Goal: Information Seeking & Learning: Learn about a topic

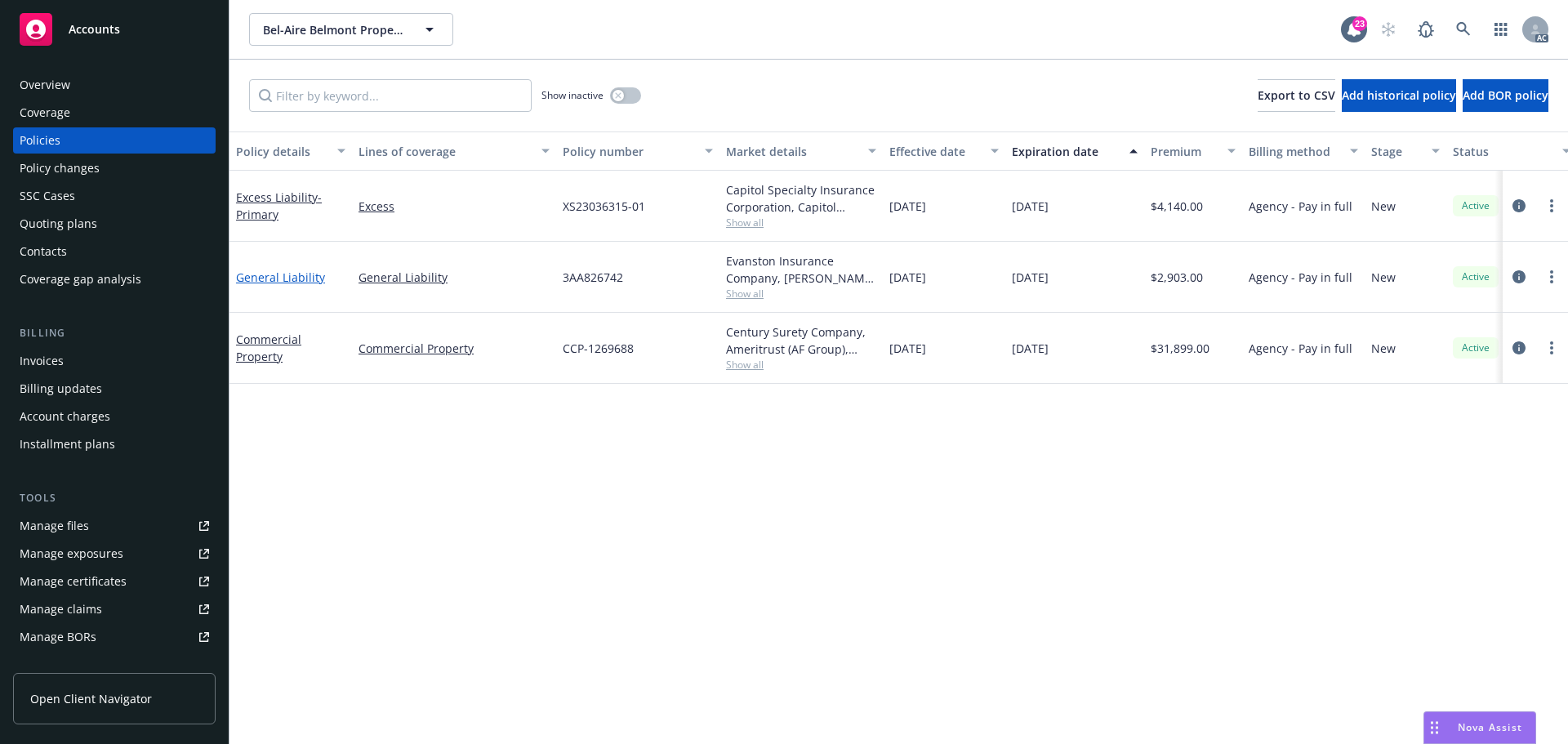
click at [277, 279] on link "General Liability" at bounding box center [281, 277] width 89 height 16
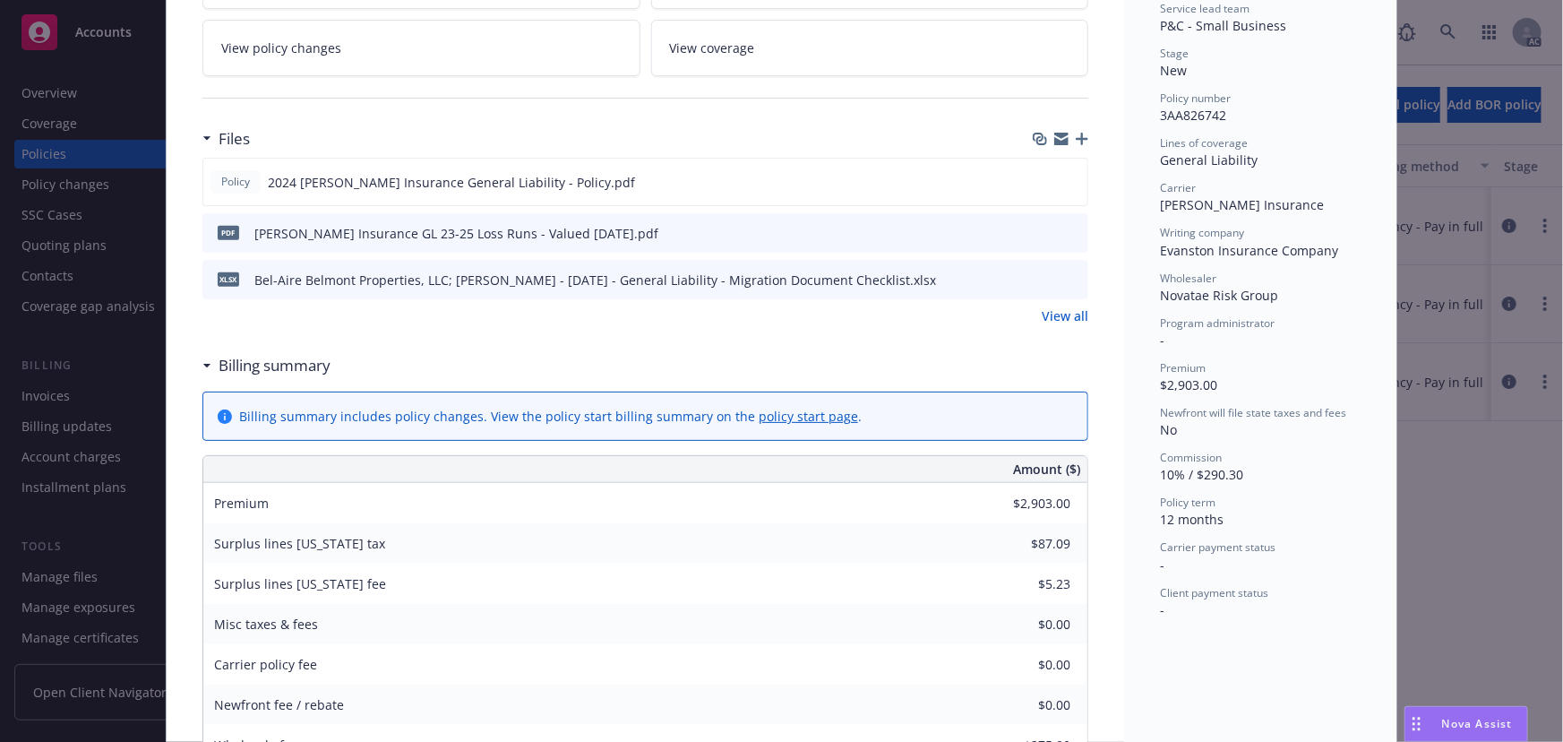
scroll to position [325, 0]
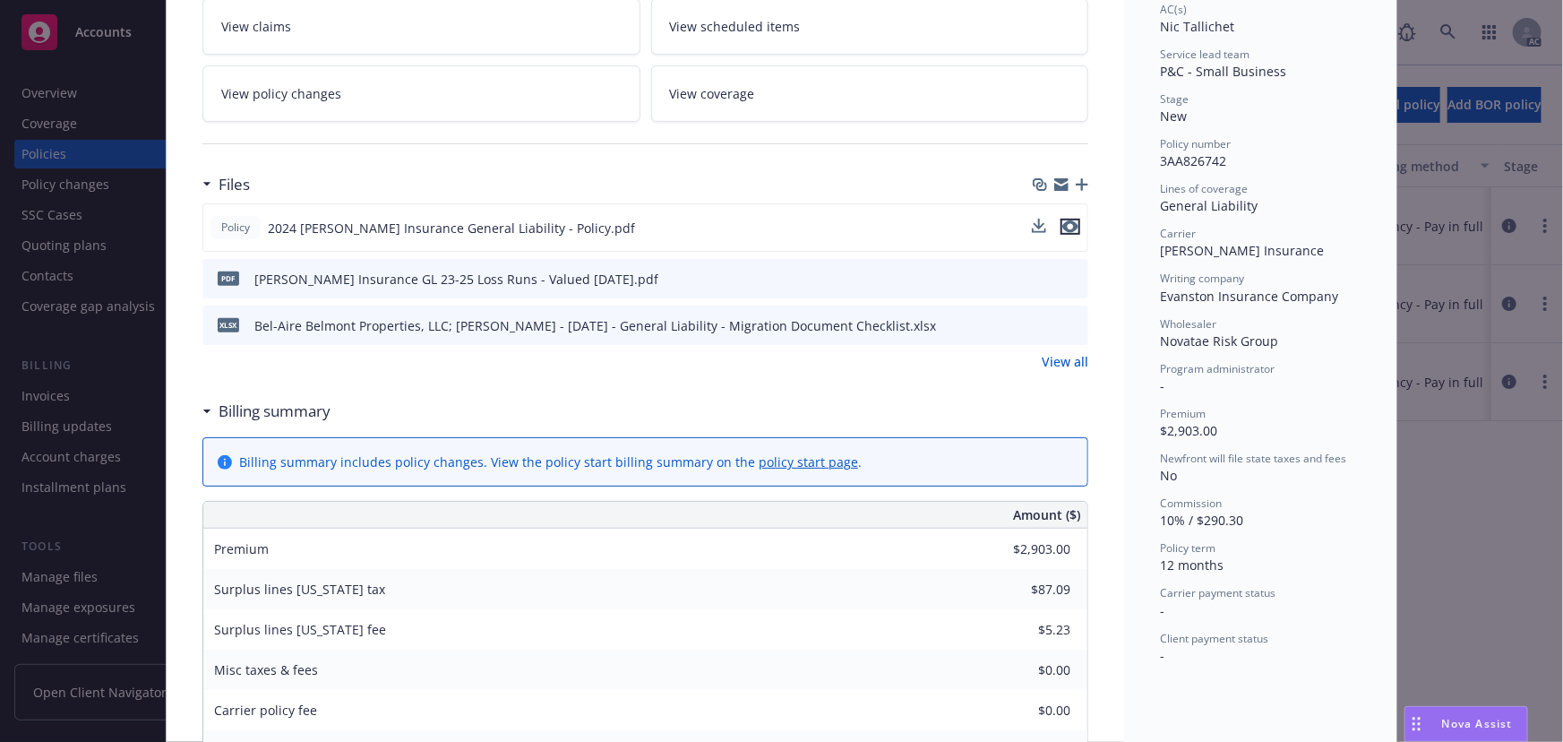
click at [1066, 222] on icon "preview file" at bounding box center [1070, 226] width 16 height 13
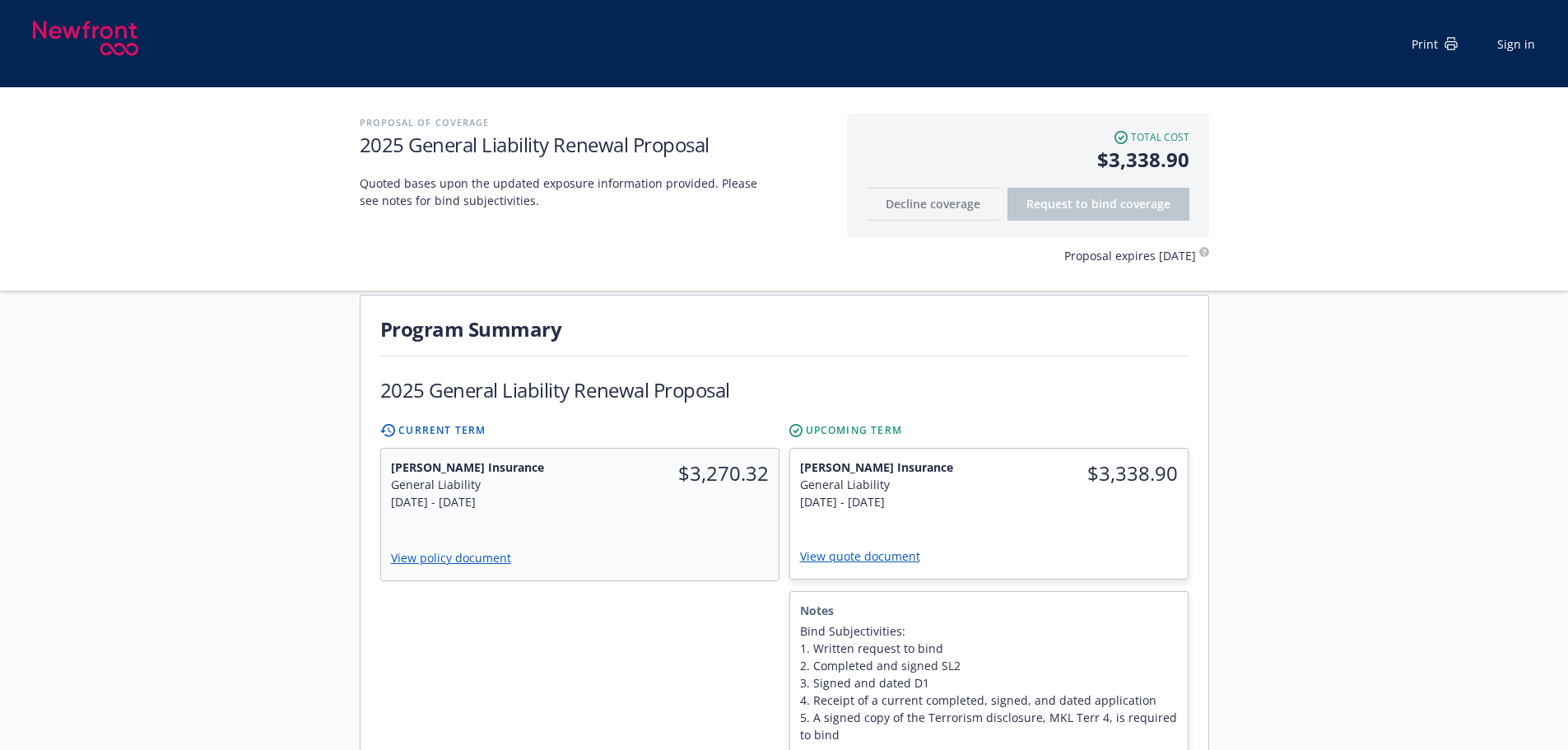
scroll to position [247, 0]
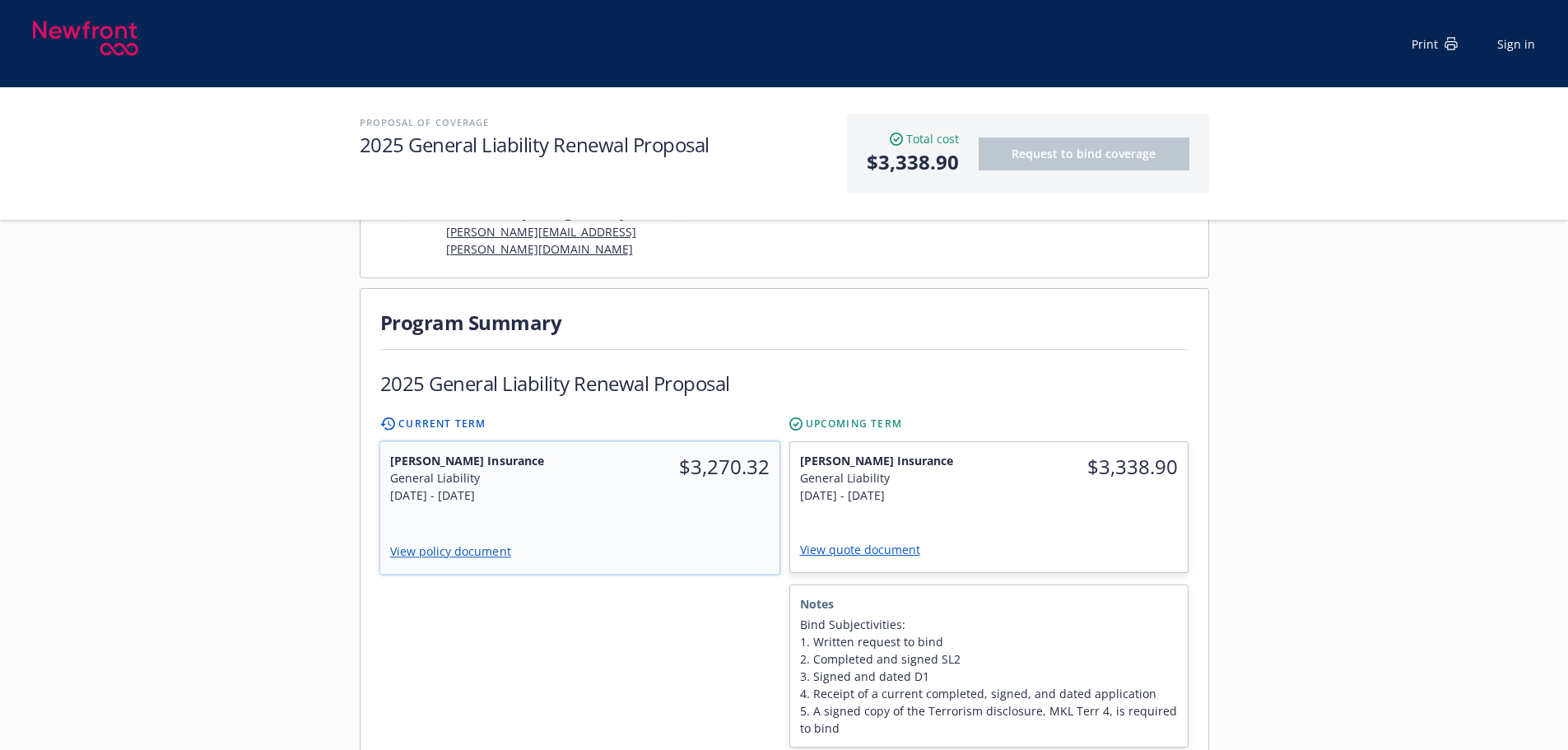
click at [754, 499] on div "Markel Insurance General Liability 9/24/2024 - 9/24/2025 $3,270.32 View policy …" at bounding box center [579, 508] width 399 height 132
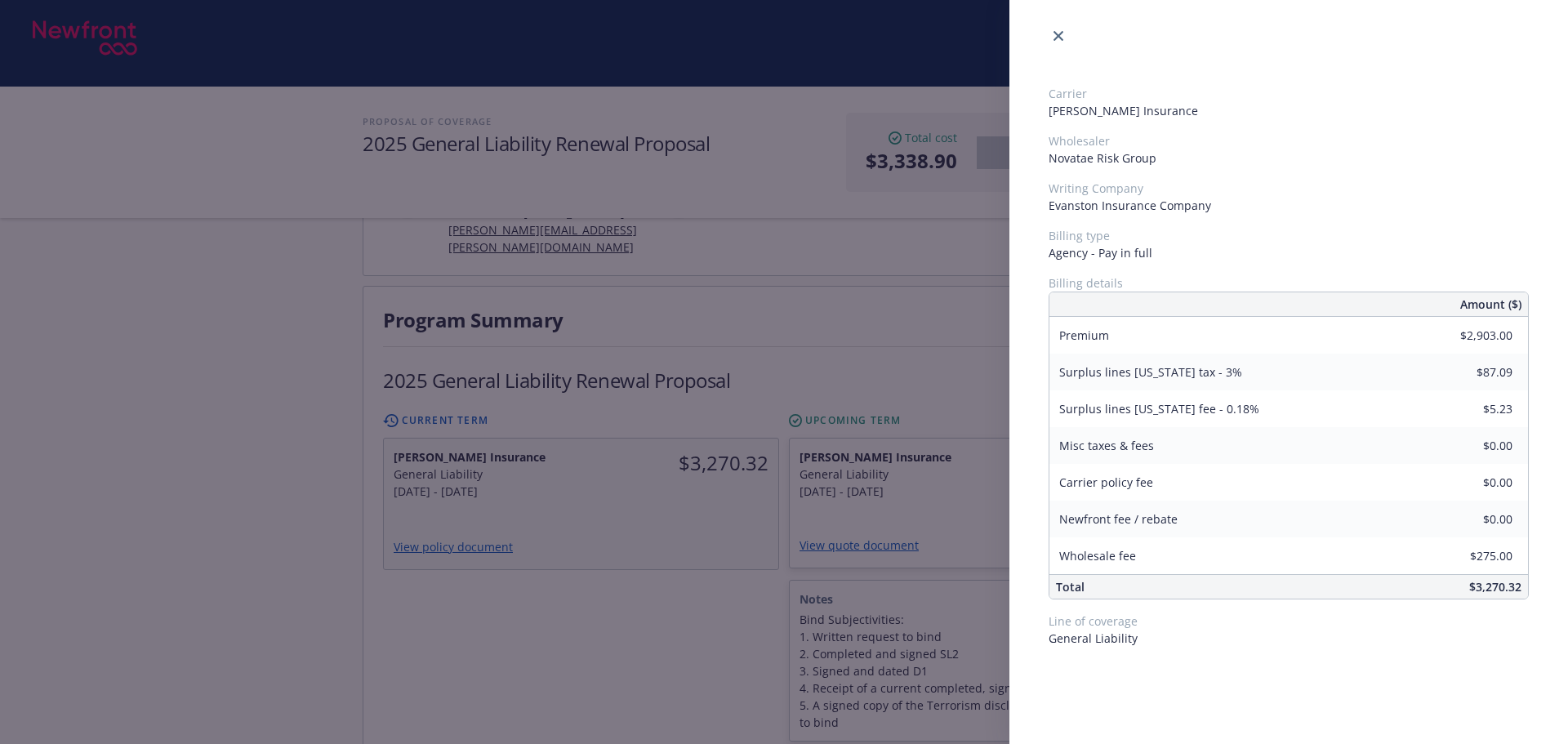
drag, startPoint x: 733, startPoint y: 596, endPoint x: 801, endPoint y: 553, distance: 80.5
click at [732, 596] on div "Carrier Markel Insurance Wholesaler Novatae Risk Group Writing Company Evanston…" at bounding box center [784, 372] width 1568 height 744
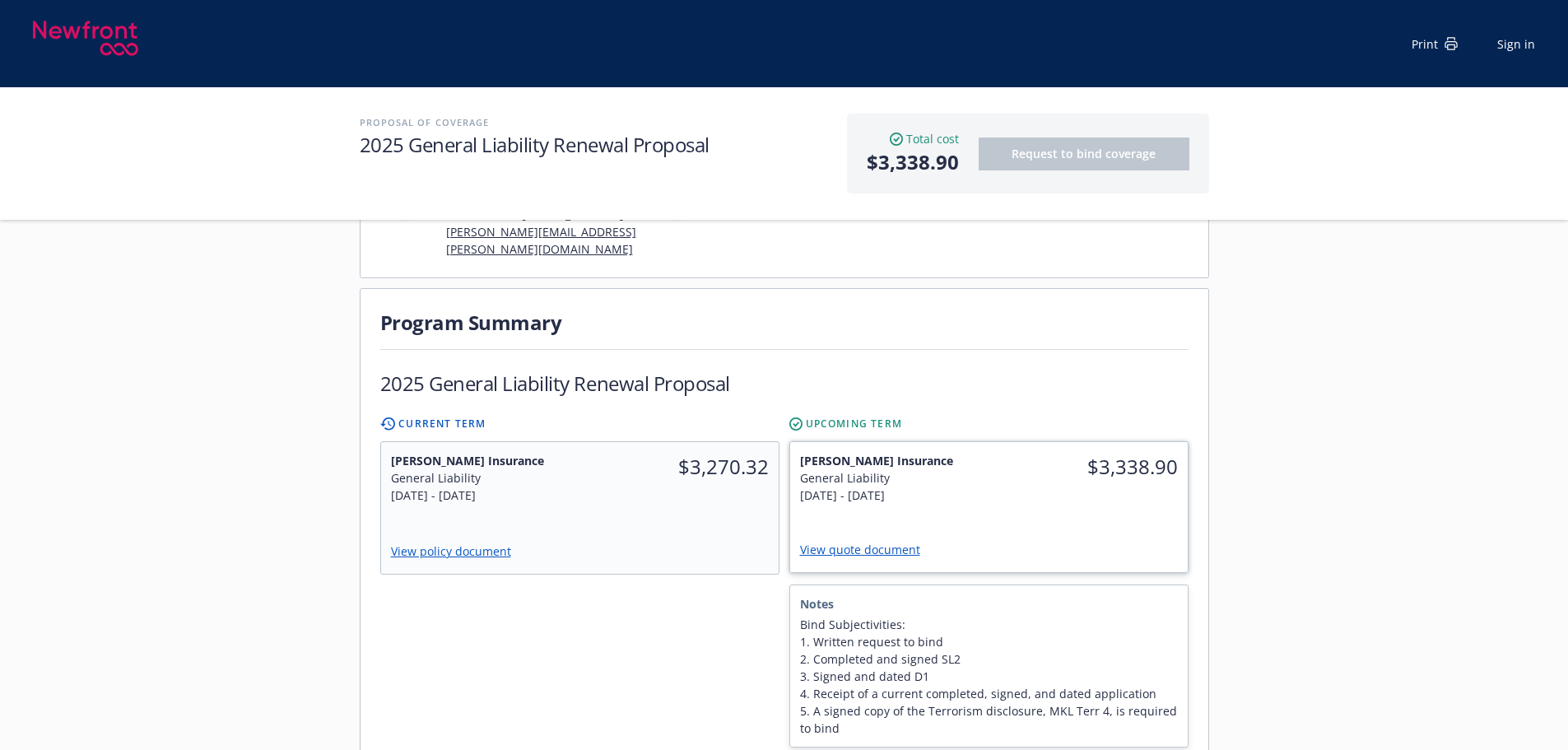
click at [987, 480] on div "Markel Insurance General Liability 9/24/2025 - 9/24/2026" at bounding box center [889, 478] width 199 height 72
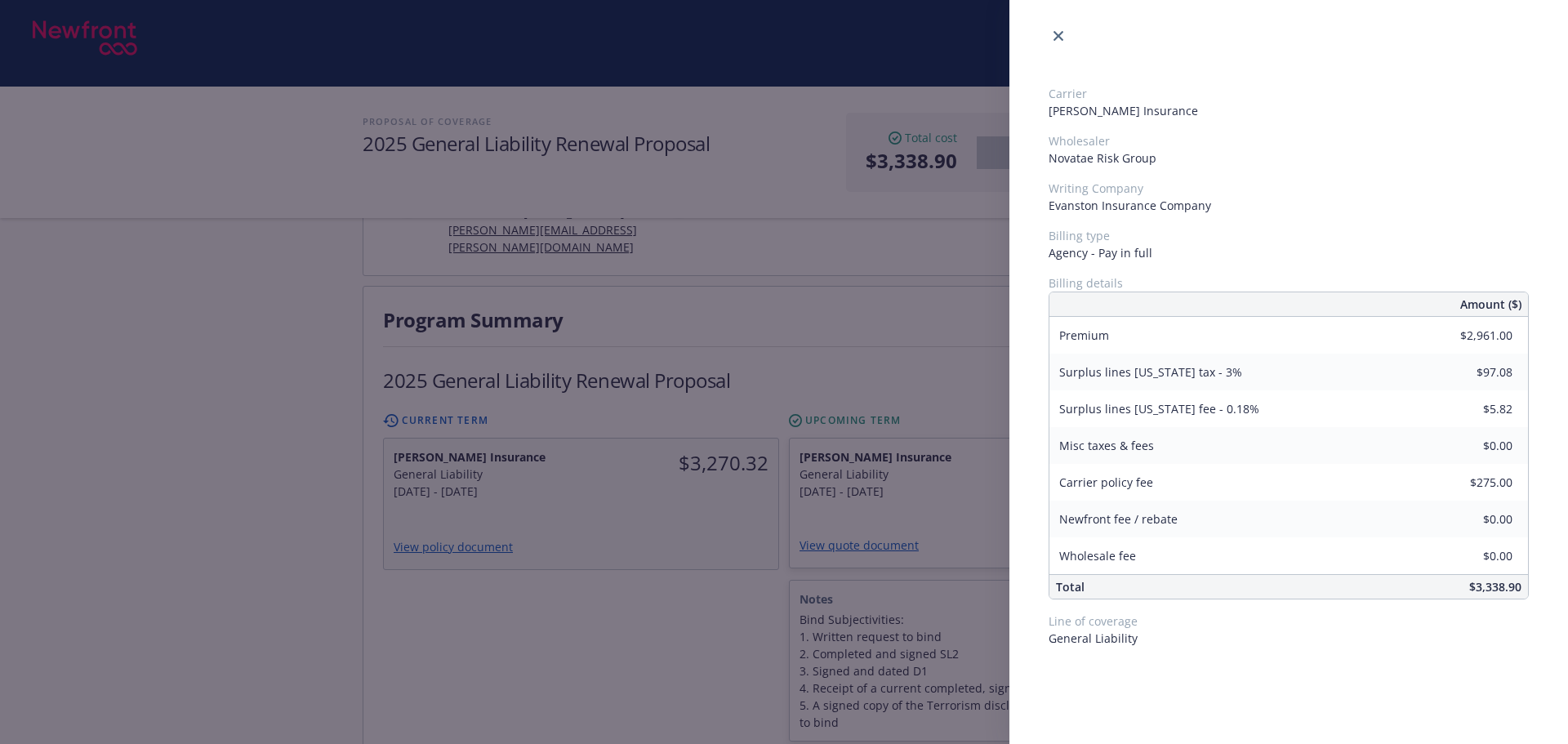
click at [675, 605] on div "Carrier Markel Insurance Wholesaler Novatae Risk Group Writing Company Evanston…" at bounding box center [784, 372] width 1568 height 744
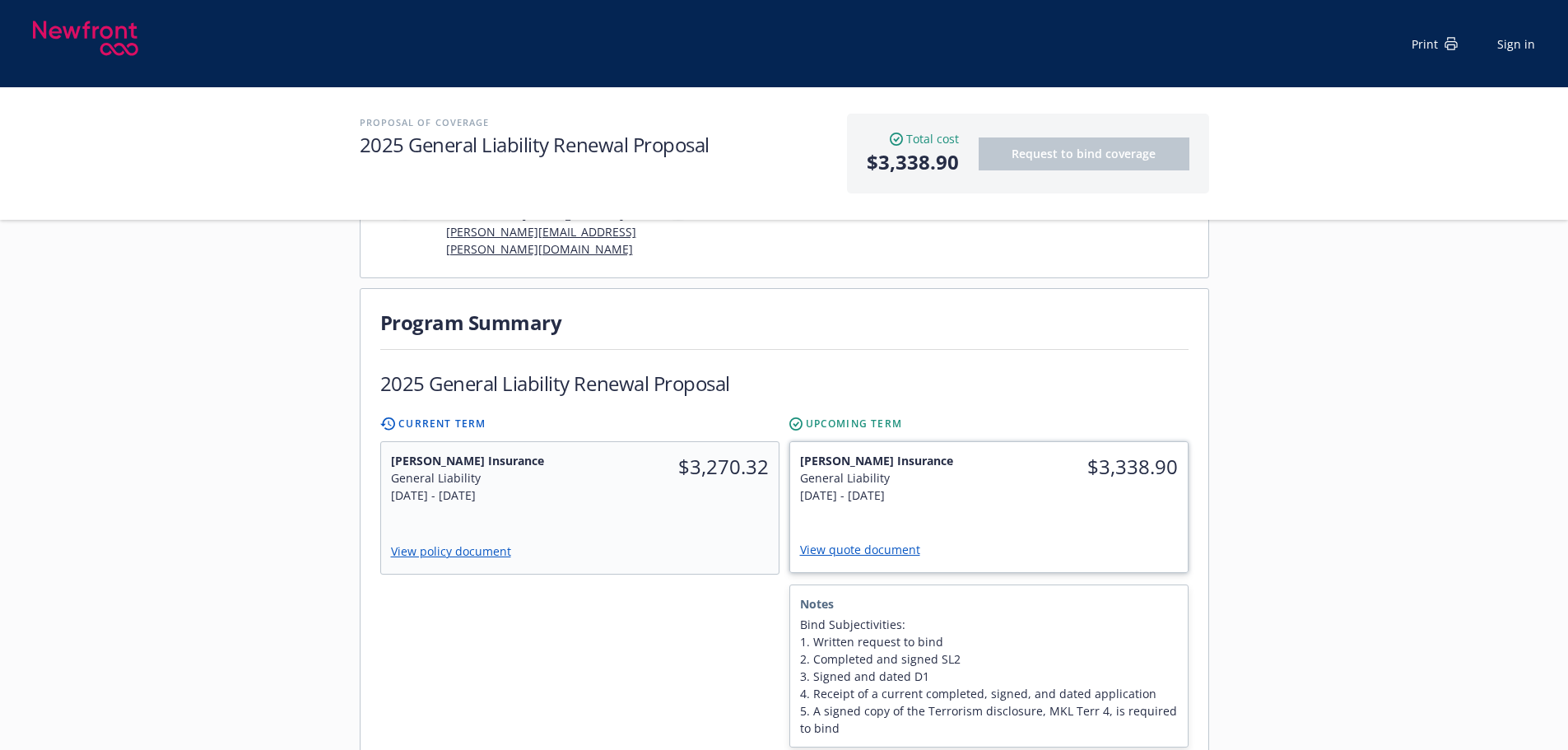
scroll to position [412, 0]
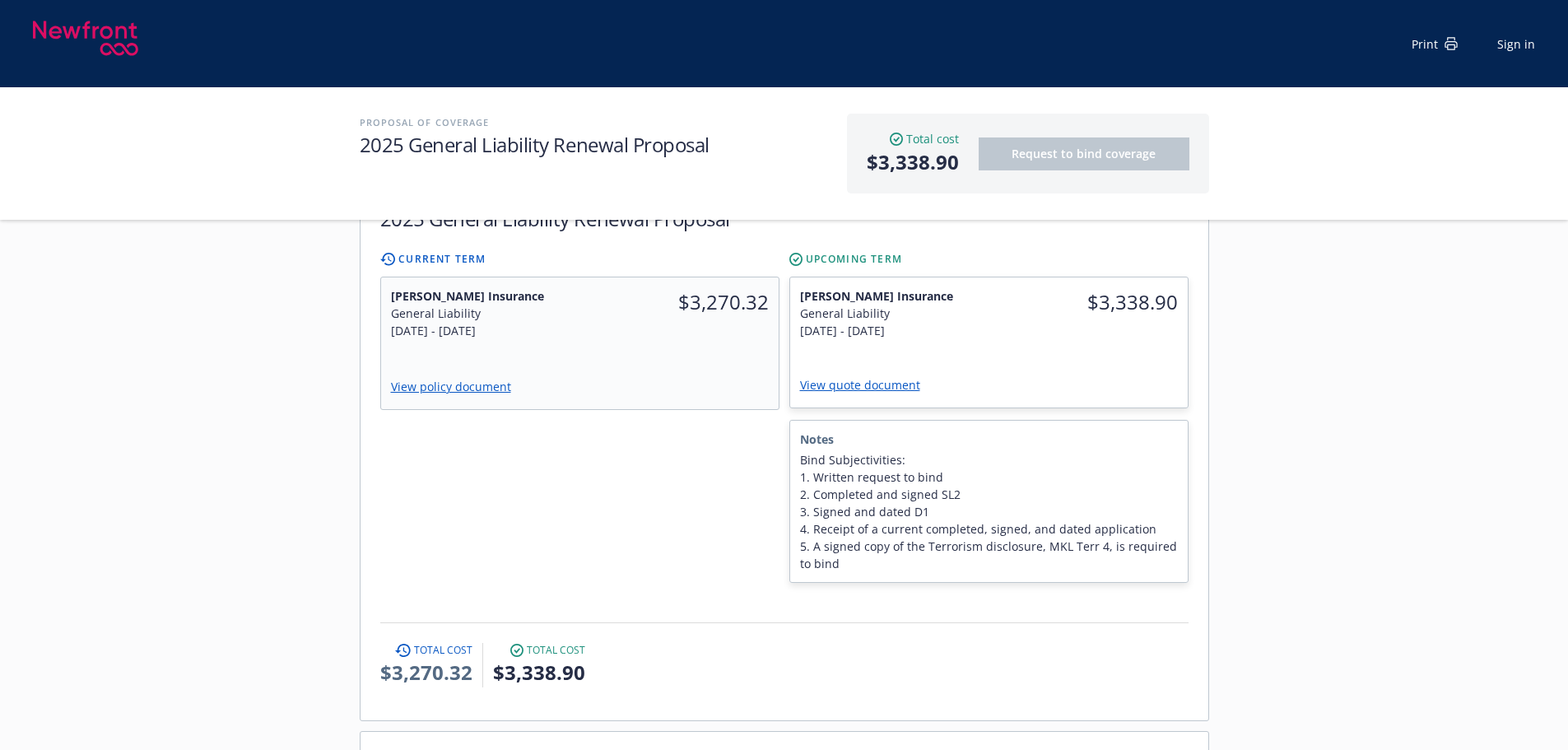
click at [1536, 612] on div "Servicing team Shelly Flores Title Account Manager Phone (916) 251-6904 shelly.…" at bounding box center [784, 607] width 1568 height 1457
click at [1101, 339] on div "Markel Insurance General Liability 9/24/2025 - 9/24/2026 $3,338.90 View quote d…" at bounding box center [988, 343] width 398 height 131
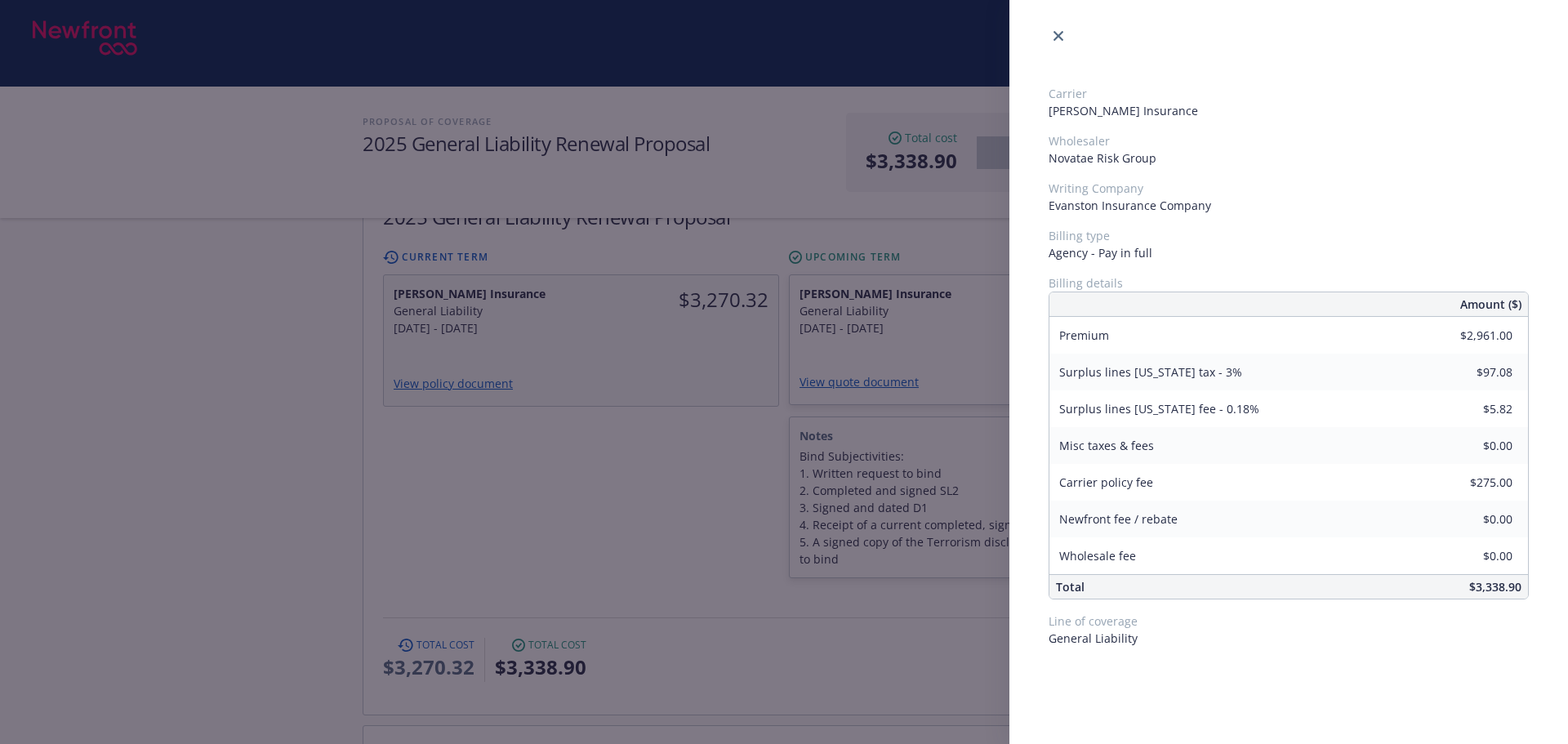
click at [649, 537] on div "Carrier Markel Insurance Wholesaler Novatae Risk Group Writing Company Evanston…" at bounding box center [784, 372] width 1568 height 744
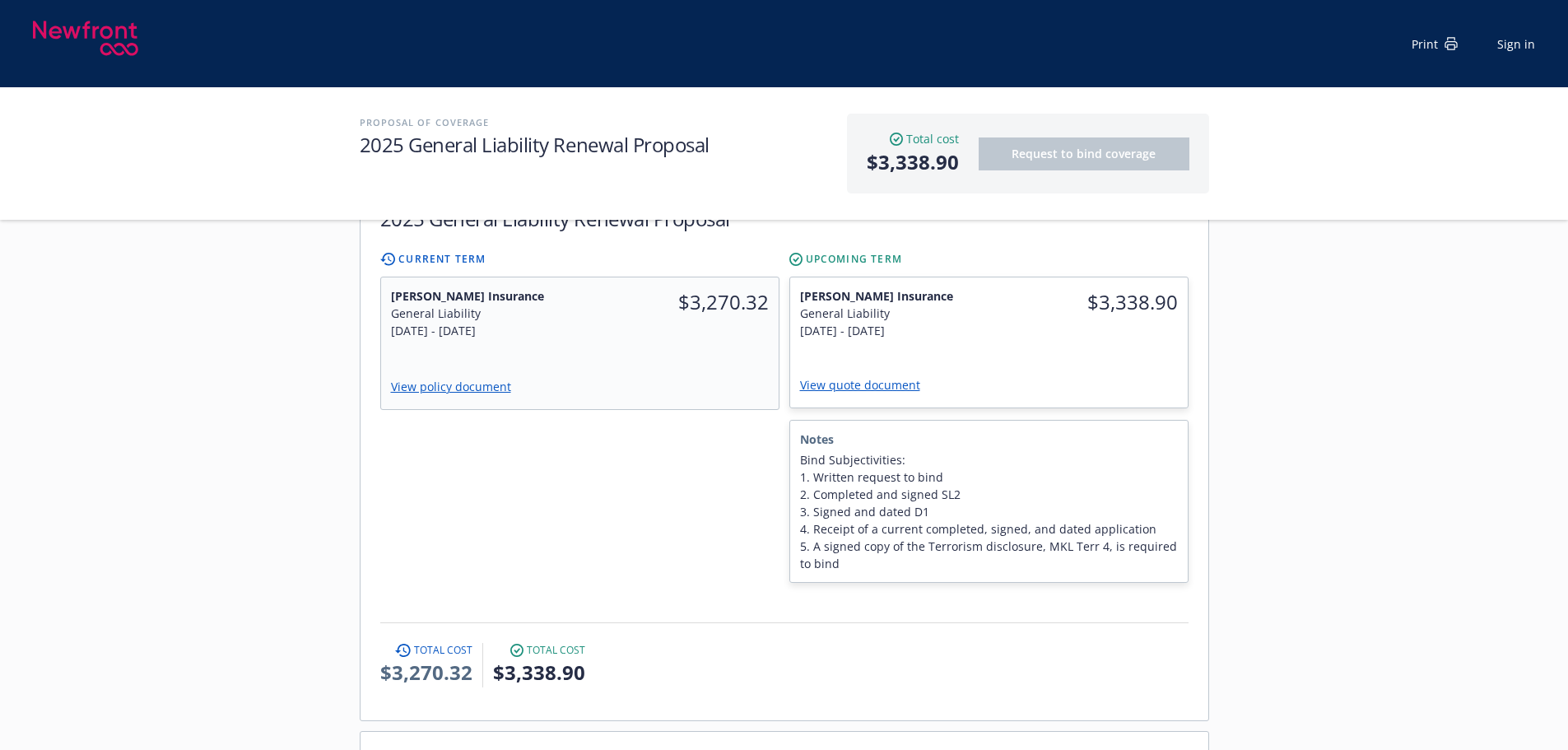
click at [642, 491] on div at bounding box center [580, 501] width 399 height 163
click at [878, 377] on link "View quote document" at bounding box center [866, 384] width 133 height 16
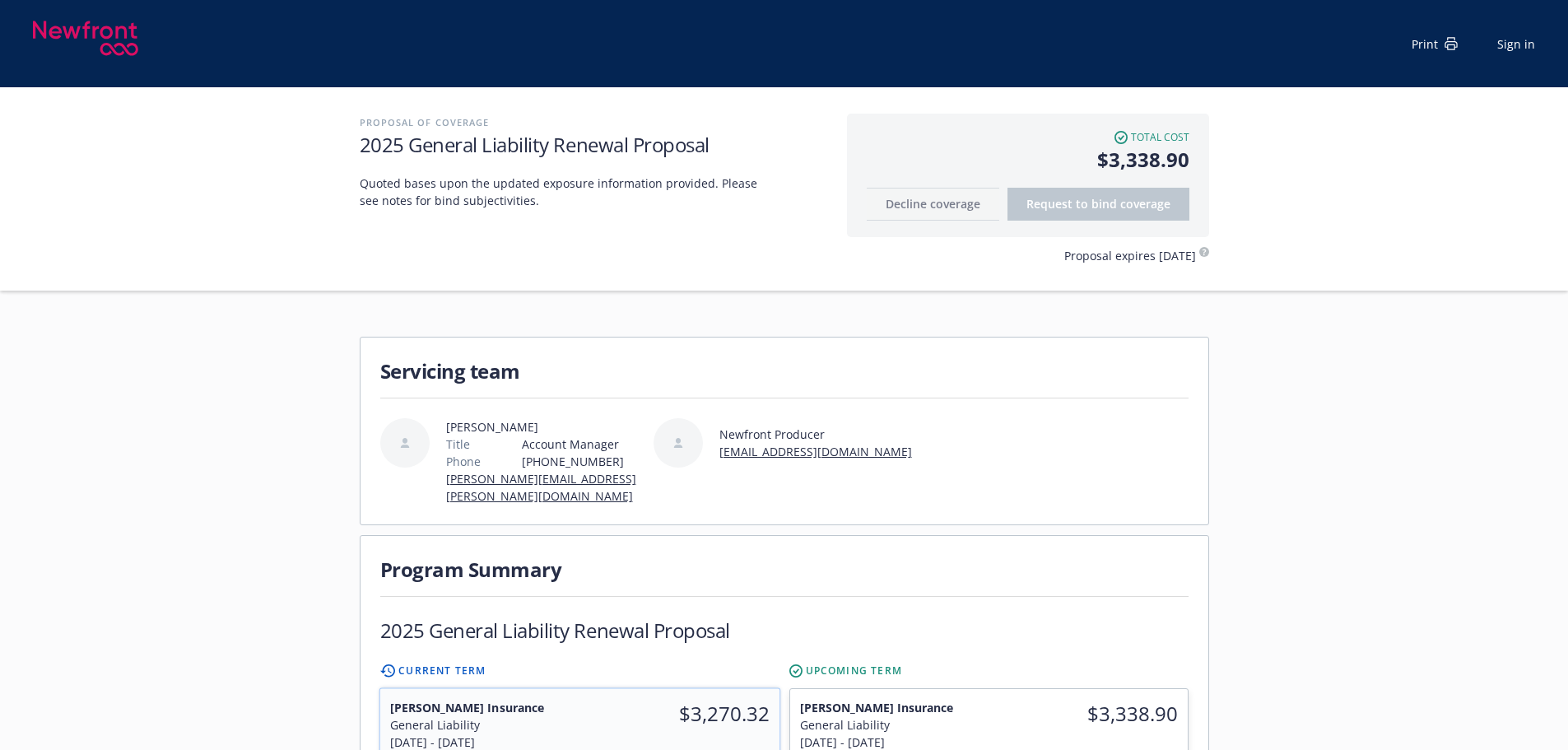
scroll to position [247, 0]
